Goal: Information Seeking & Learning: Learn about a topic

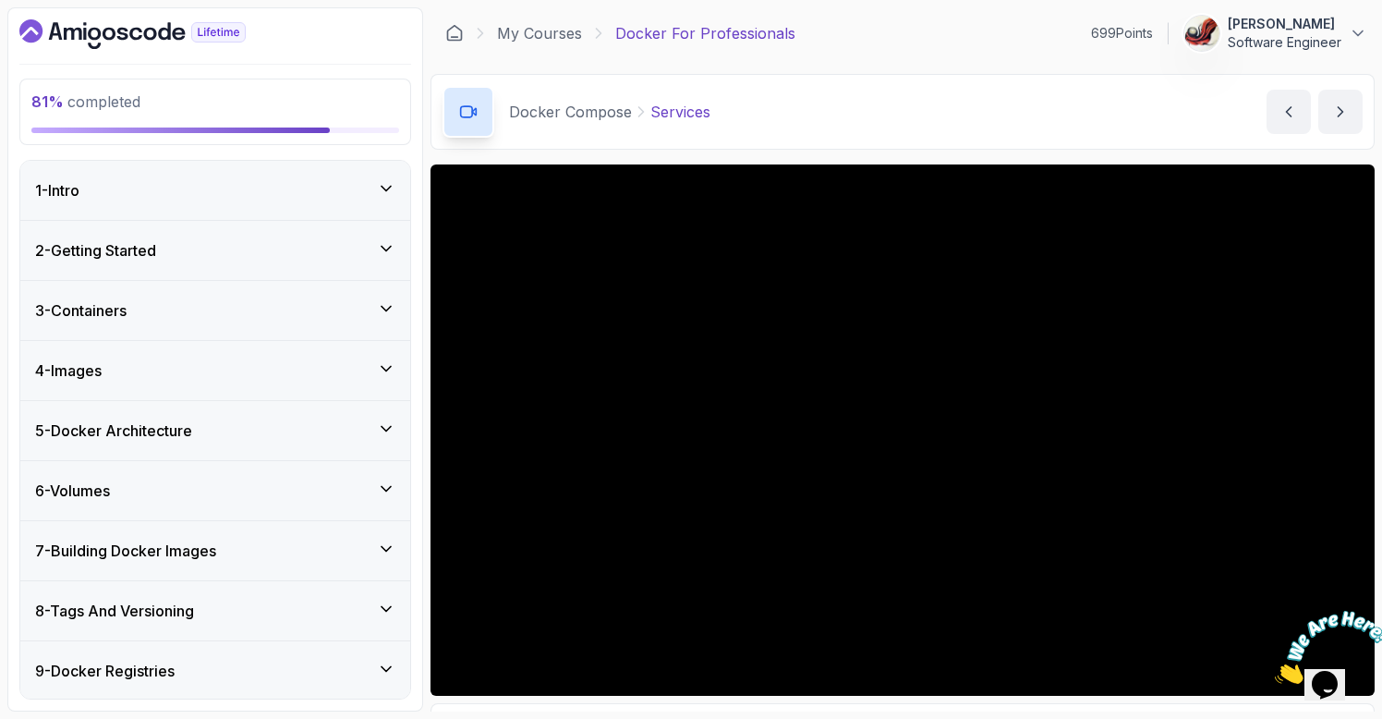
scroll to position [144, 0]
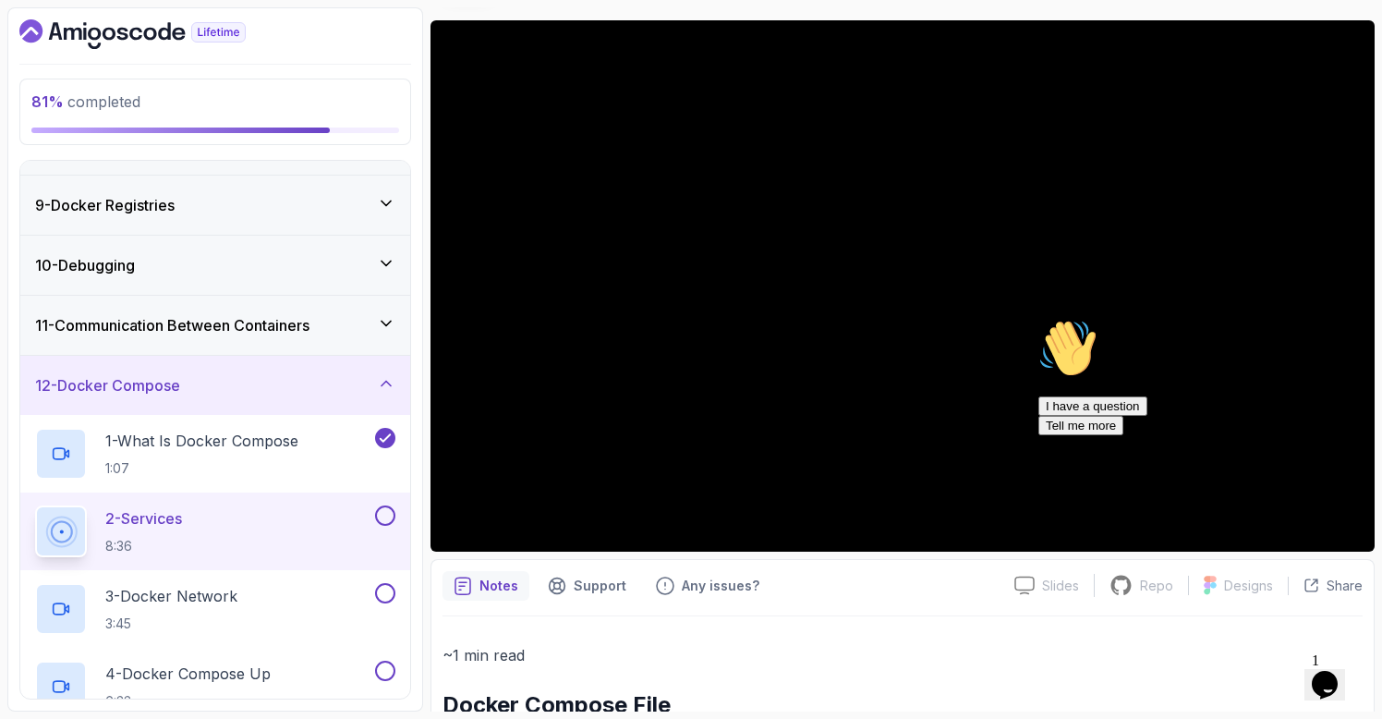
click at [1038, 319] on icon "Chat attention grabber" at bounding box center [1038, 319] width 0 height 0
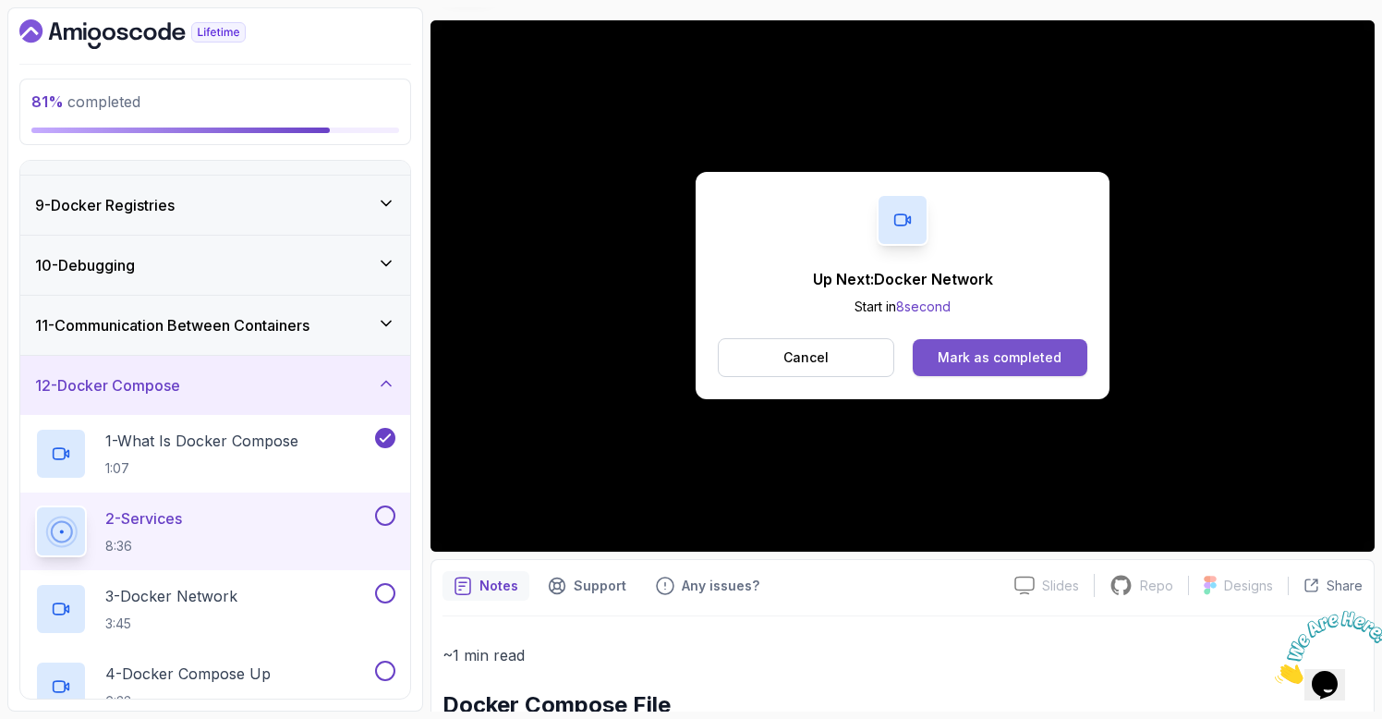
click at [992, 362] on div "Mark as completed" at bounding box center [1000, 357] width 124 height 18
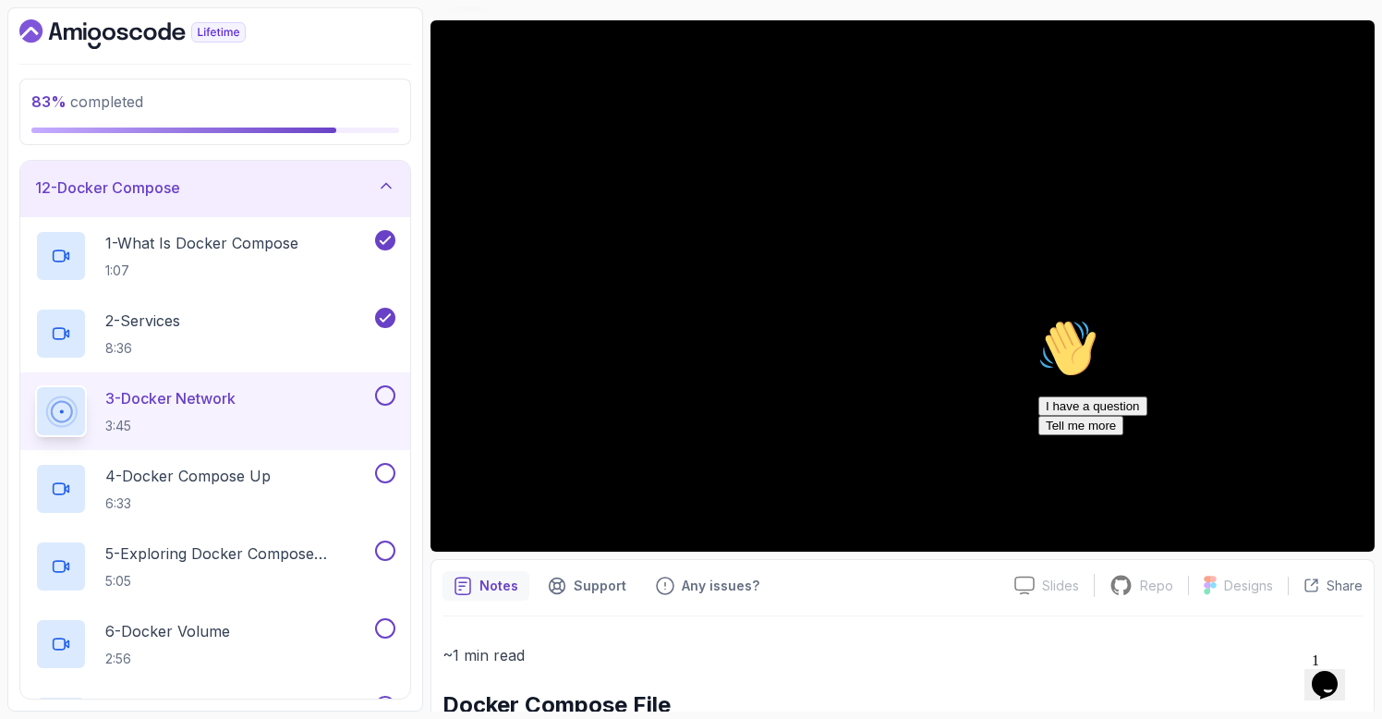
scroll to position [712, 0]
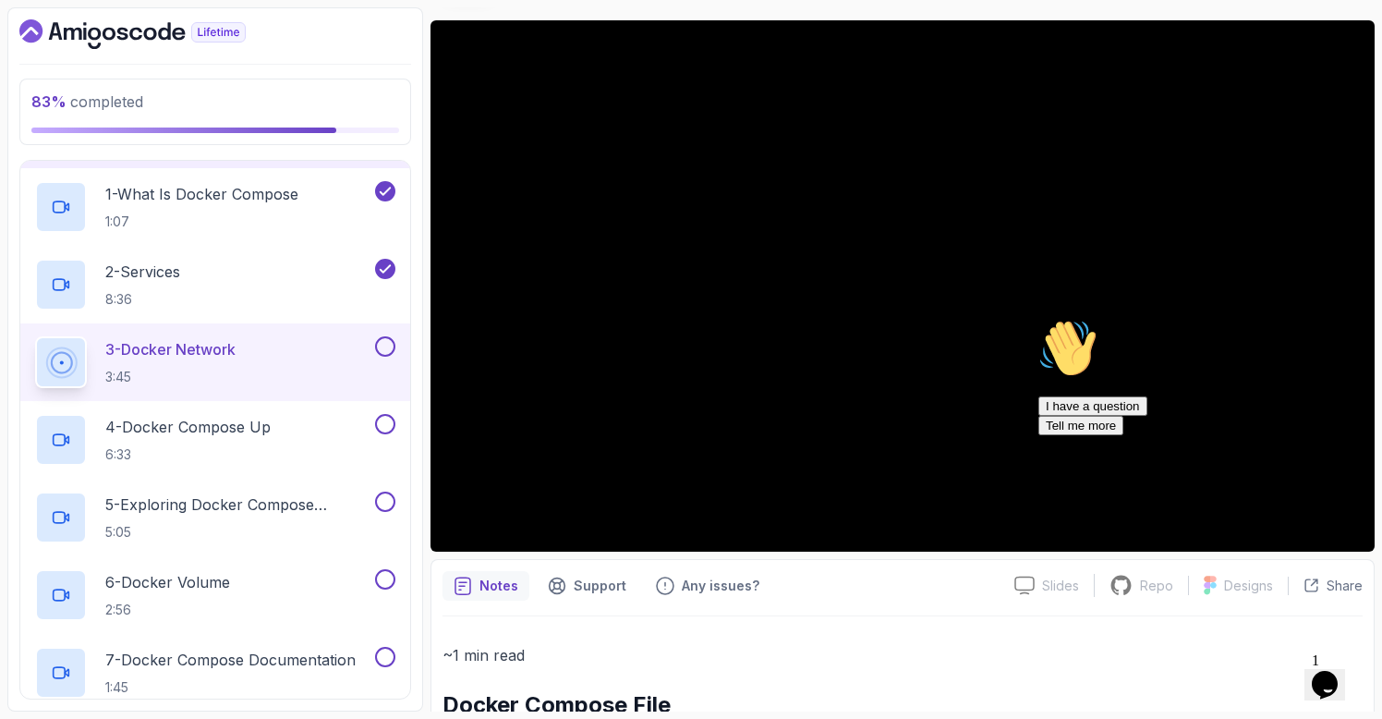
click at [1038, 319] on icon "Chat attention grabber" at bounding box center [1038, 319] width 0 height 0
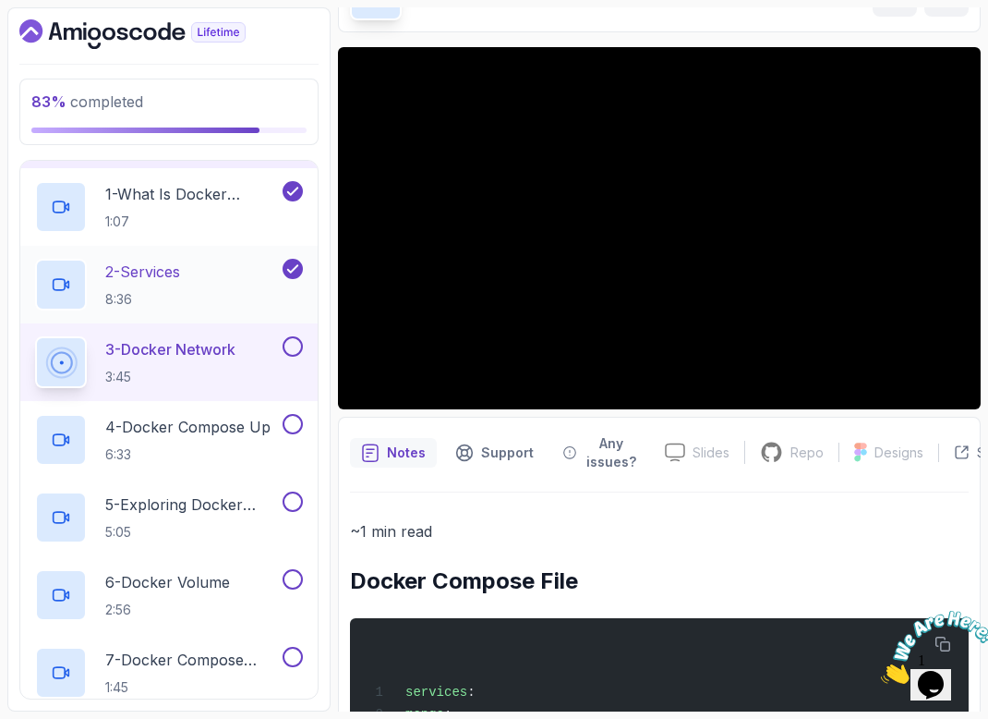
scroll to position [115, 0]
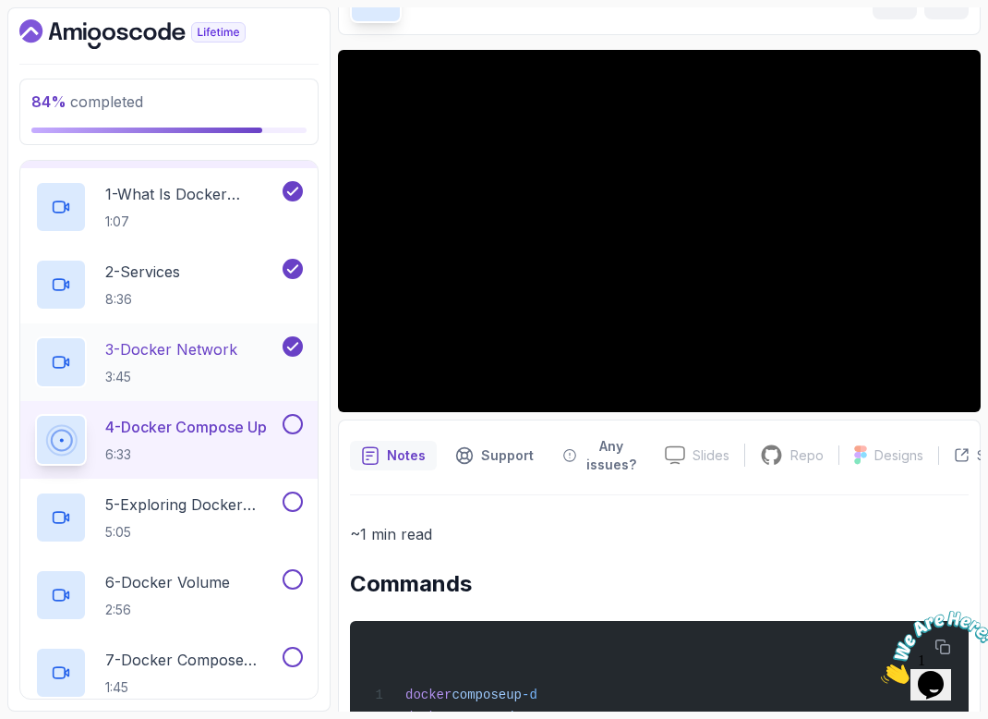
click at [225, 351] on p "3 - Docker Network" at bounding box center [171, 349] width 132 height 22
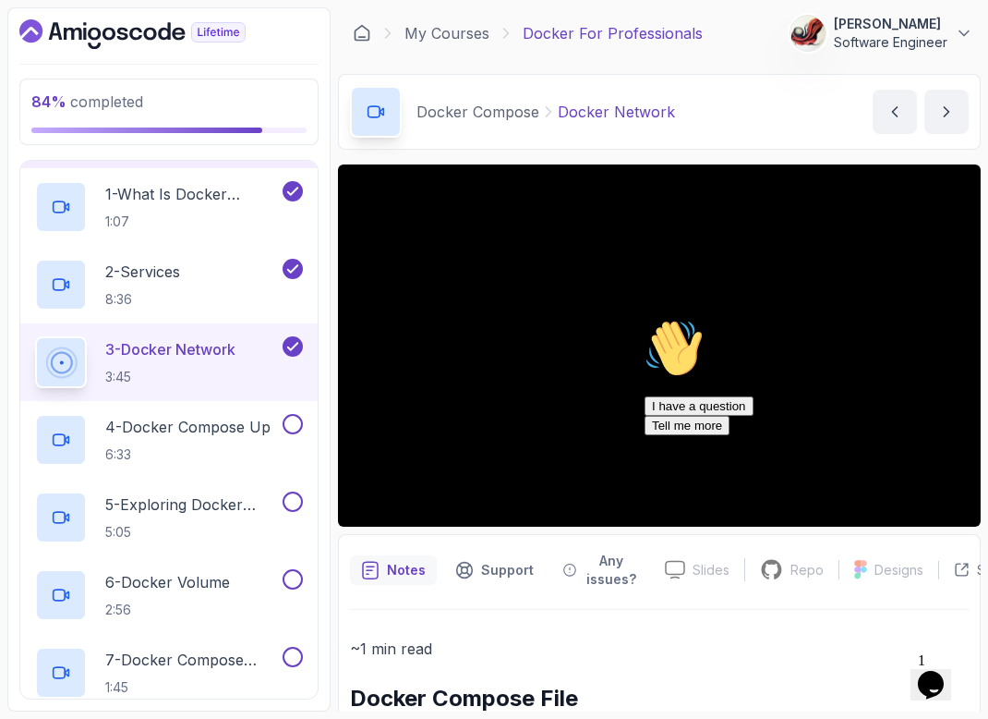
click at [645, 319] on icon "Chat attention grabber" at bounding box center [645, 319] width 0 height 0
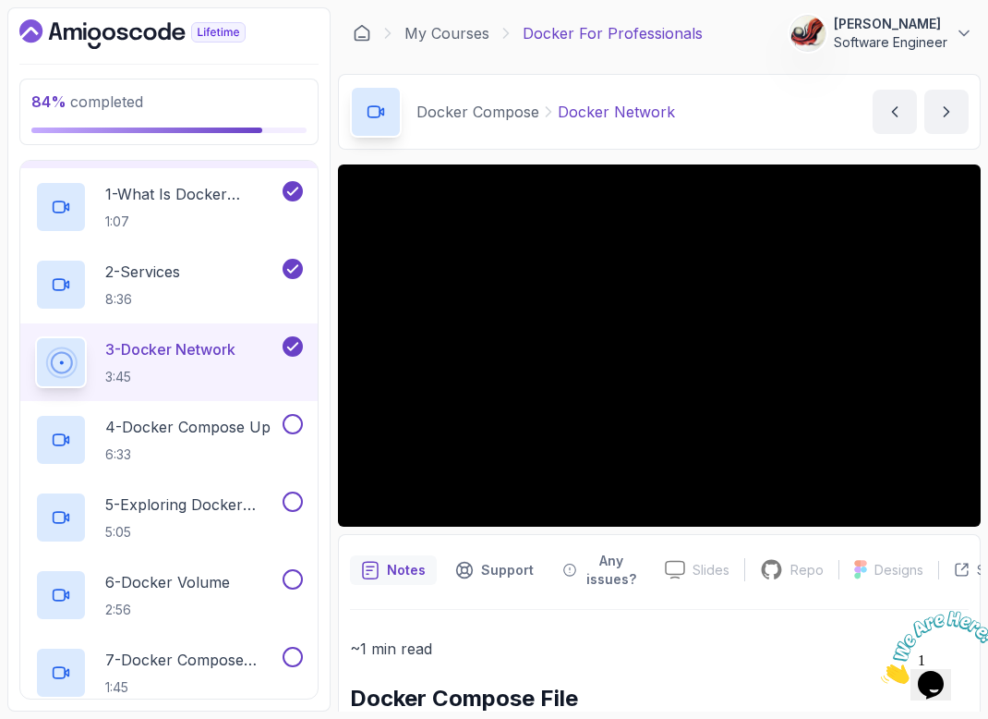
click at [881, 671] on icon "Close" at bounding box center [881, 679] width 0 height 16
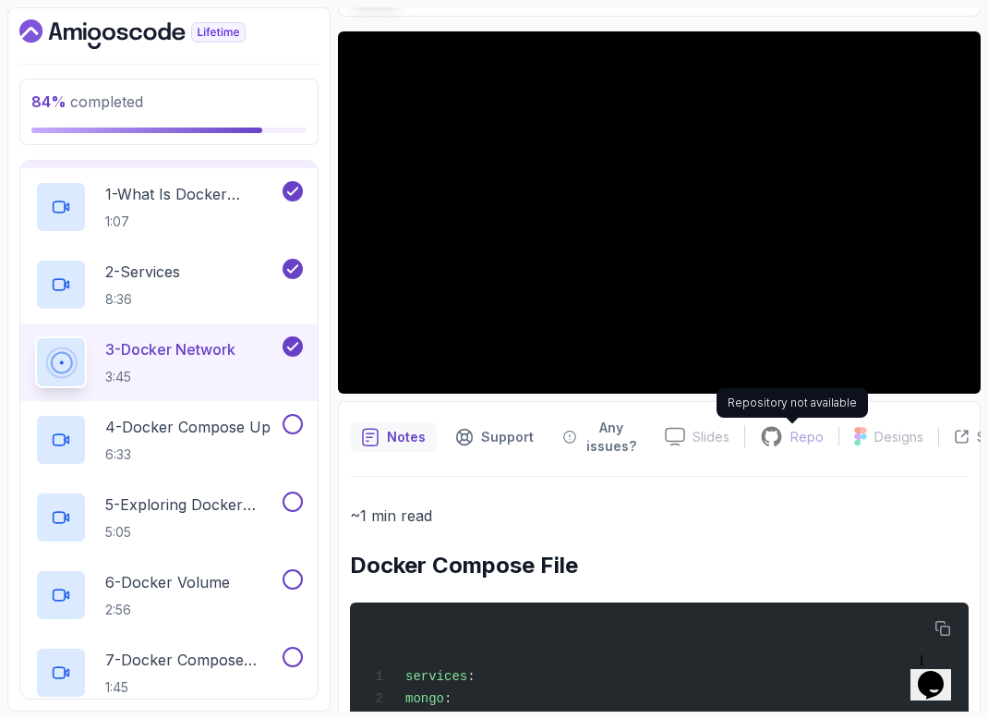
scroll to position [124, 0]
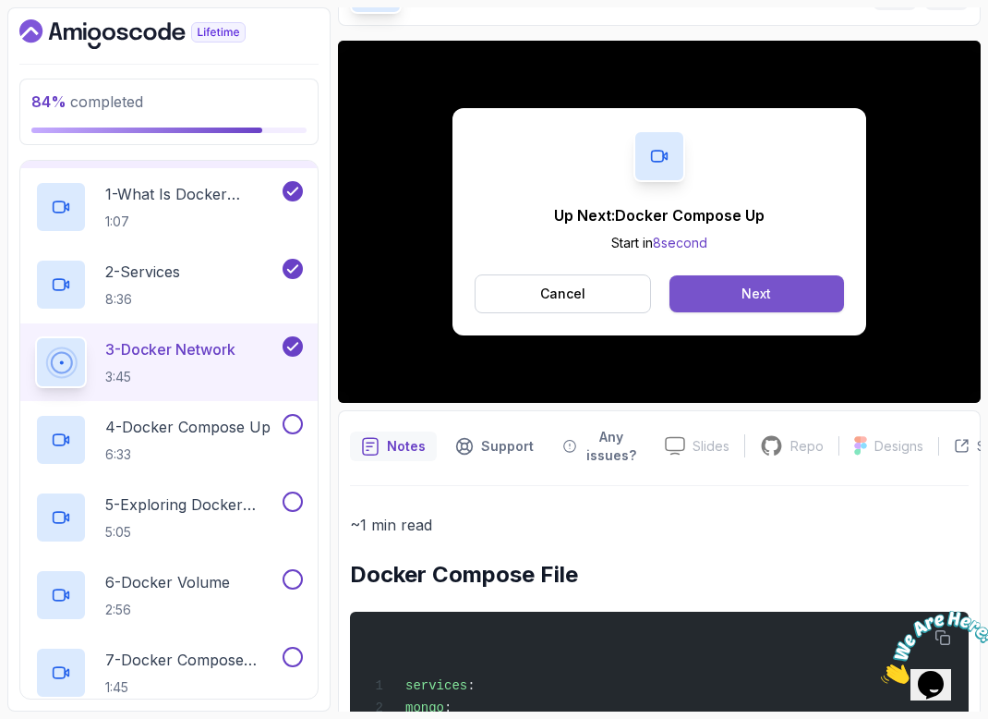
click at [770, 291] on div "Next" at bounding box center [757, 294] width 30 height 18
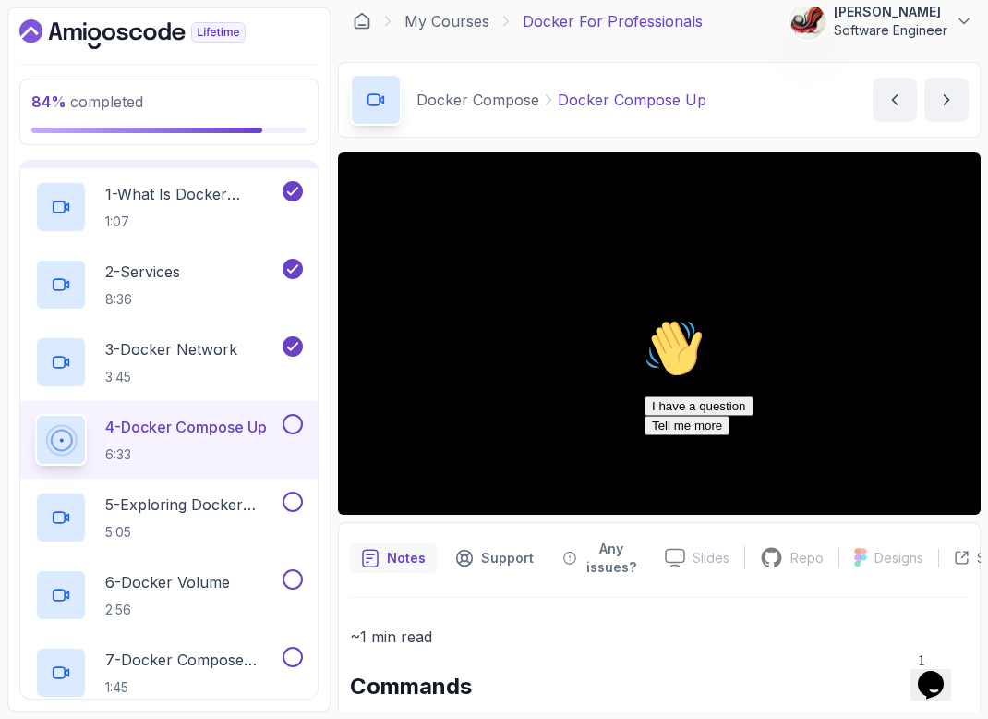
scroll to position [6, 0]
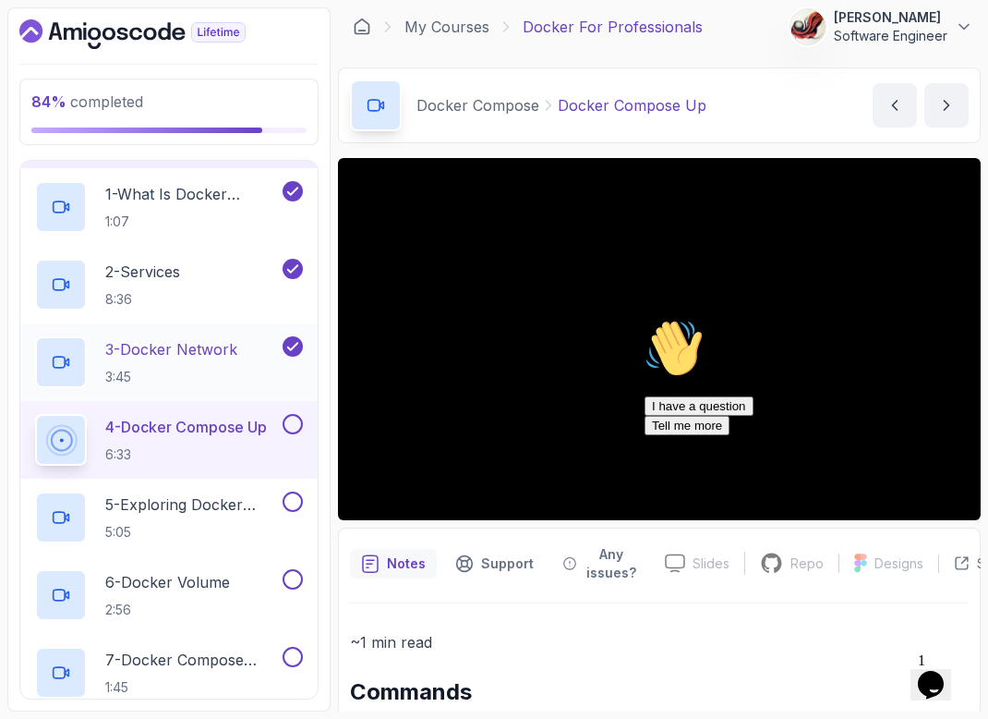
click at [212, 343] on p "3 - Docker Network" at bounding box center [171, 349] width 132 height 22
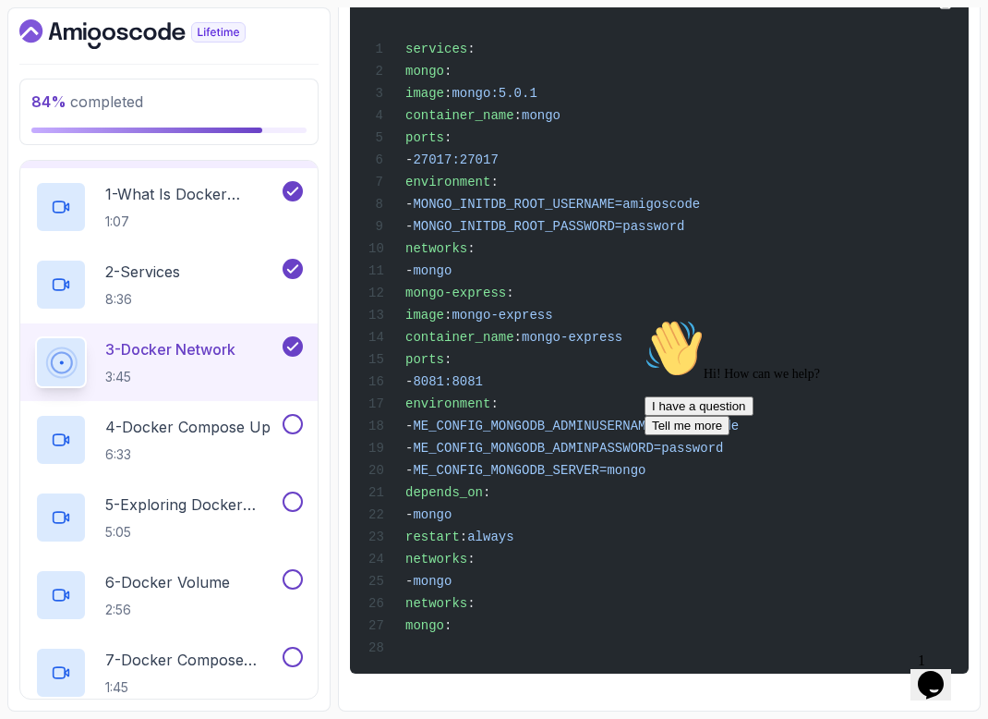
click at [452, 628] on span ":" at bounding box center [447, 625] width 7 height 15
drag, startPoint x: 479, startPoint y: 628, endPoint x: 595, endPoint y: 619, distance: 115.8
click at [595, 619] on div "services : mongo : image : mongo:5.0.1 container_name : mongo ports : - 27017:2…" at bounding box center [659, 324] width 589 height 676
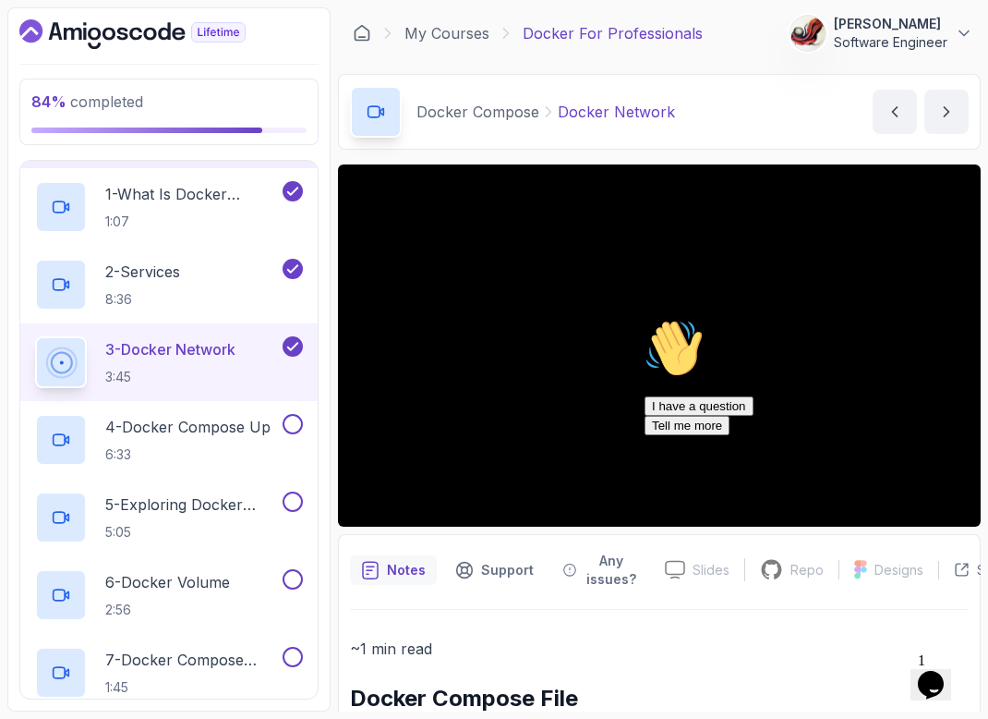
click at [645, 319] on icon "Chat attention grabber" at bounding box center [645, 319] width 0 height 0
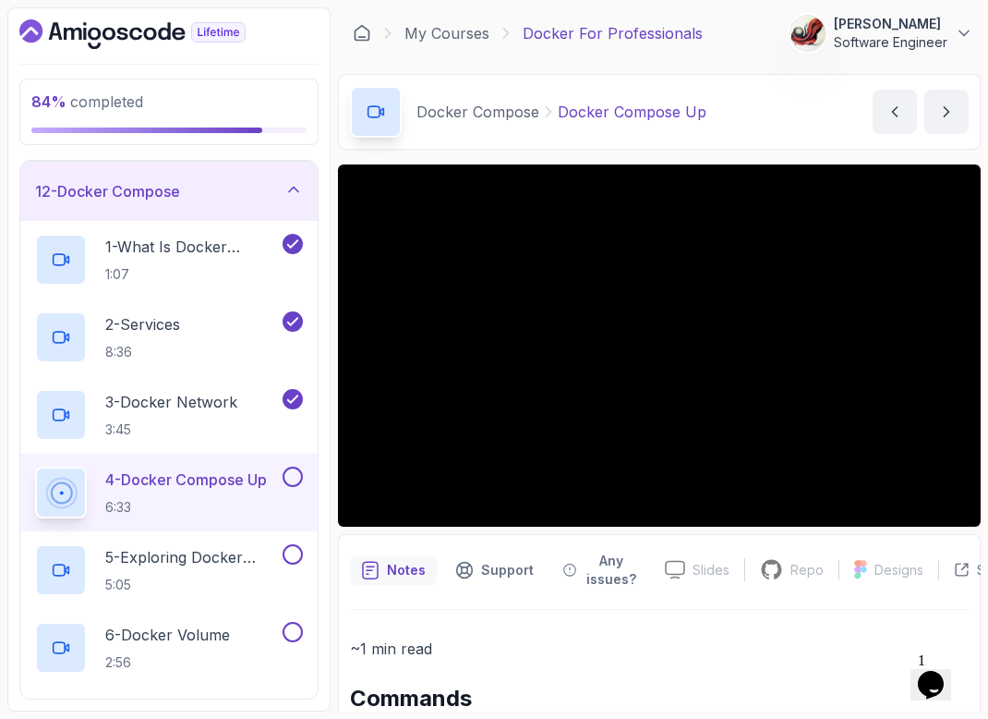
scroll to position [687, 0]
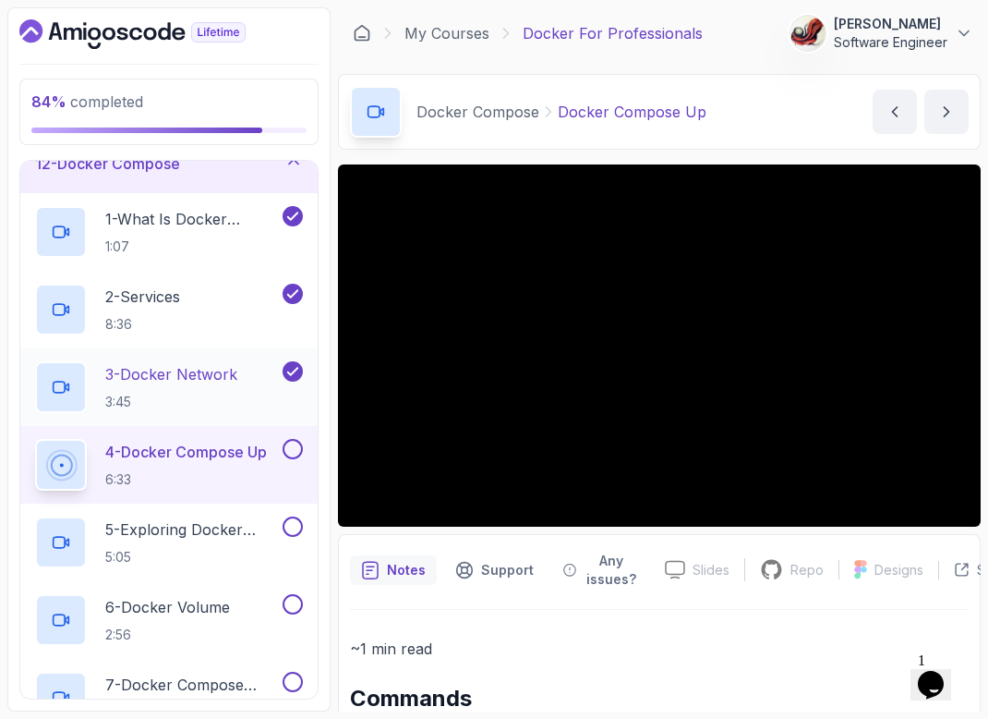
click at [247, 367] on div "3 - Docker Network 3:45" at bounding box center [157, 387] width 244 height 52
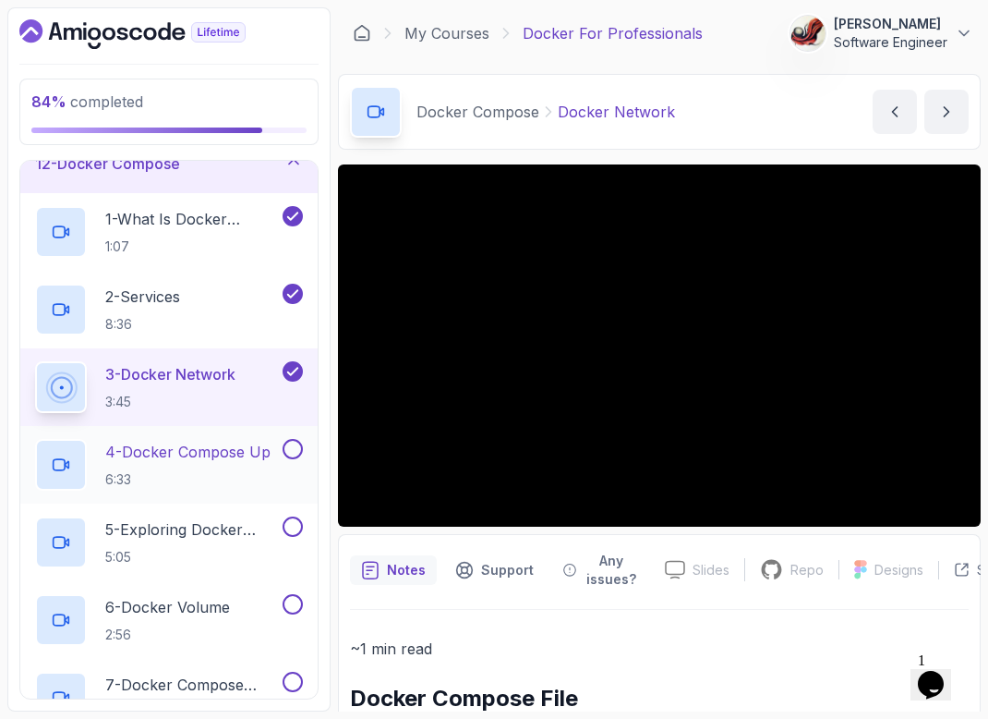
click at [186, 442] on p "4 - Docker Compose Up" at bounding box center [187, 452] width 165 height 22
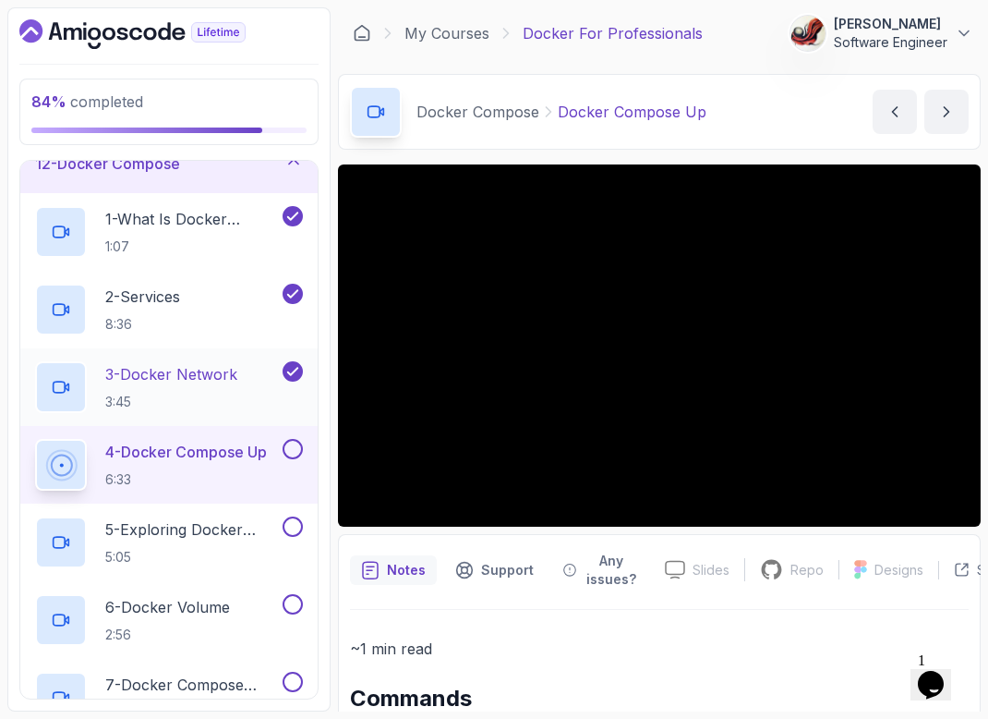
click at [190, 377] on p "3 - Docker Network" at bounding box center [171, 374] width 132 height 22
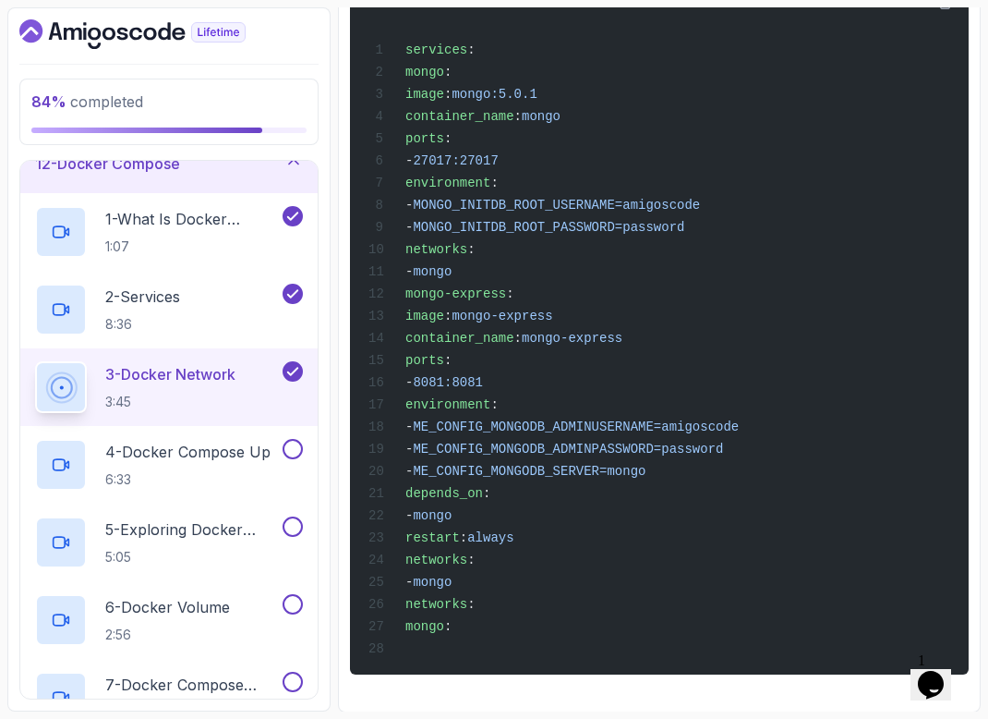
scroll to position [760, 0]
click at [199, 462] on p "4 - Docker Compose Up" at bounding box center [187, 452] width 165 height 22
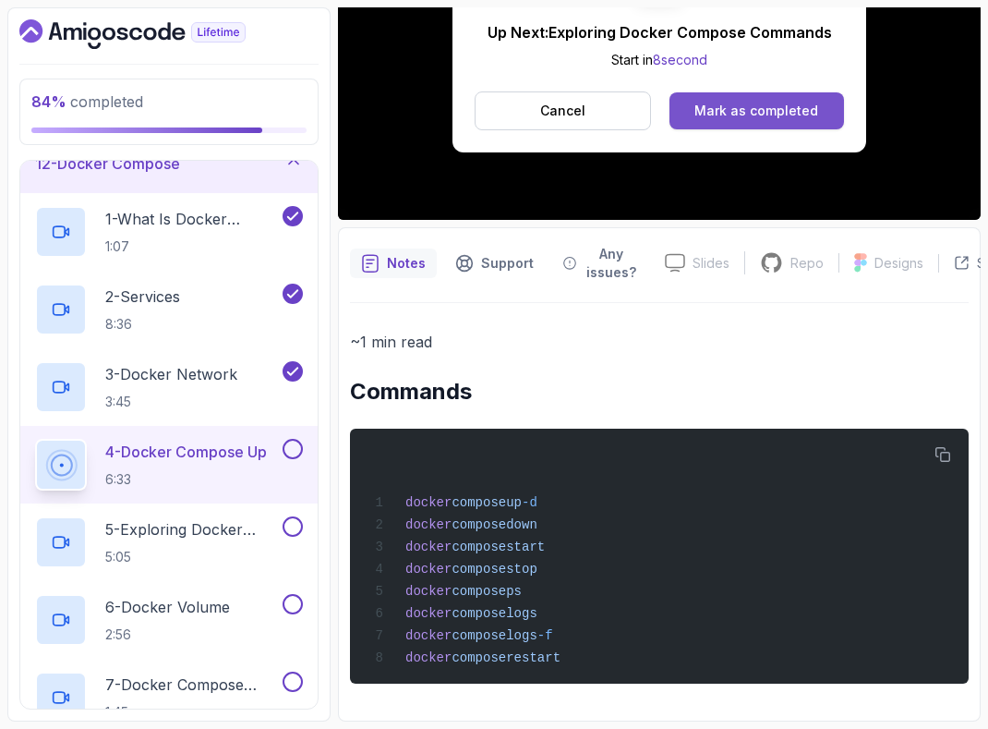
click at [737, 103] on div "Mark as completed" at bounding box center [757, 111] width 124 height 18
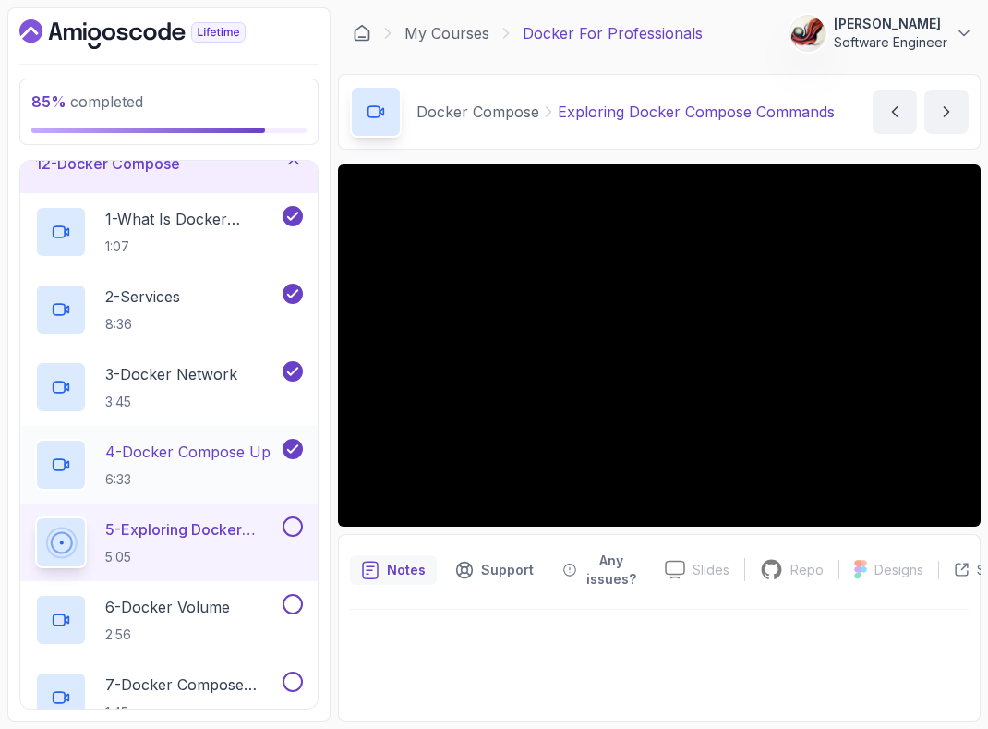
click at [222, 464] on h2 "4 - Docker Compose Up 6:33" at bounding box center [187, 465] width 165 height 48
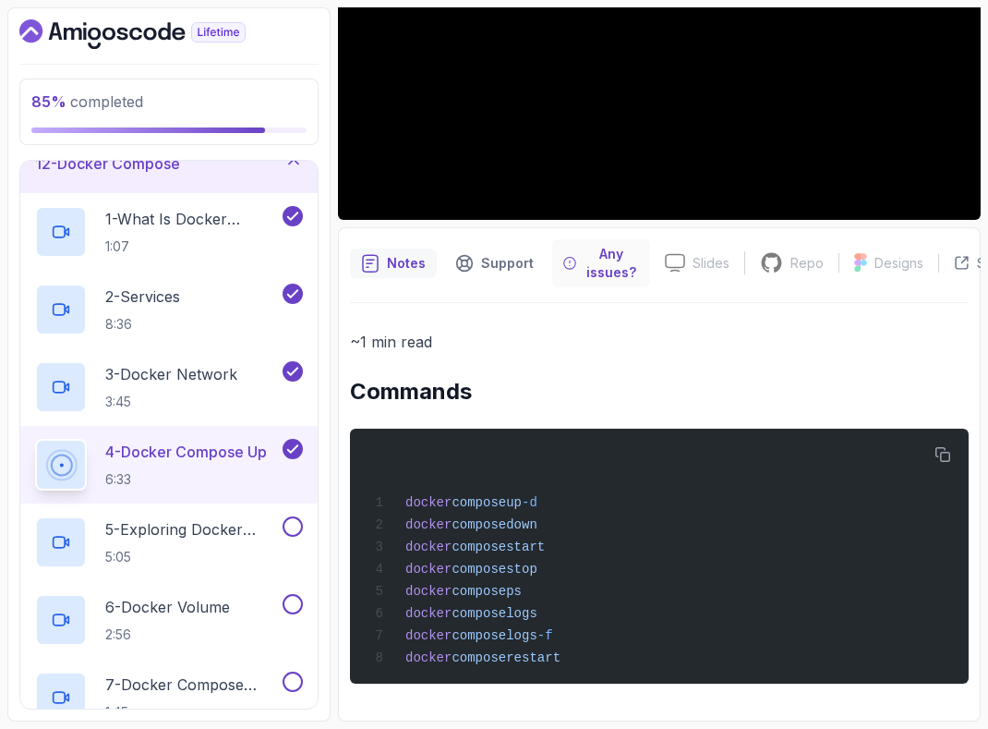
click at [607, 245] on p "Any issues?" at bounding box center [611, 263] width 55 height 37
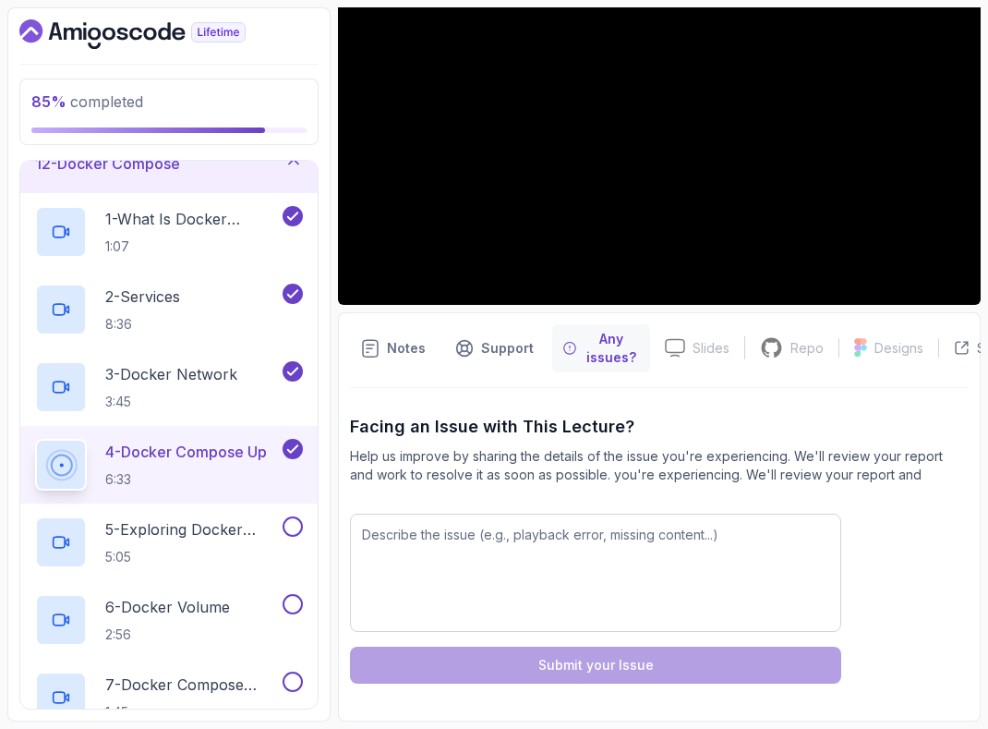
scroll to position [222, 0]
click at [148, 533] on p "5 - Exploring Docker Compose Commands" at bounding box center [192, 529] width 174 height 22
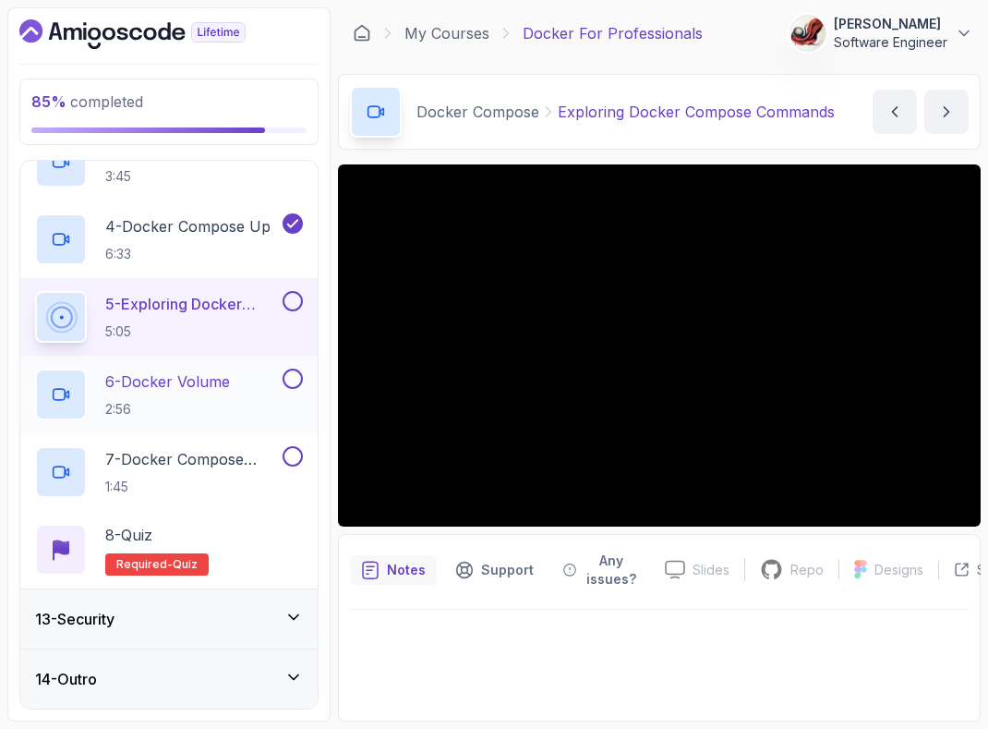
scroll to position [913, 0]
